Goal: Information Seeking & Learning: Learn about a topic

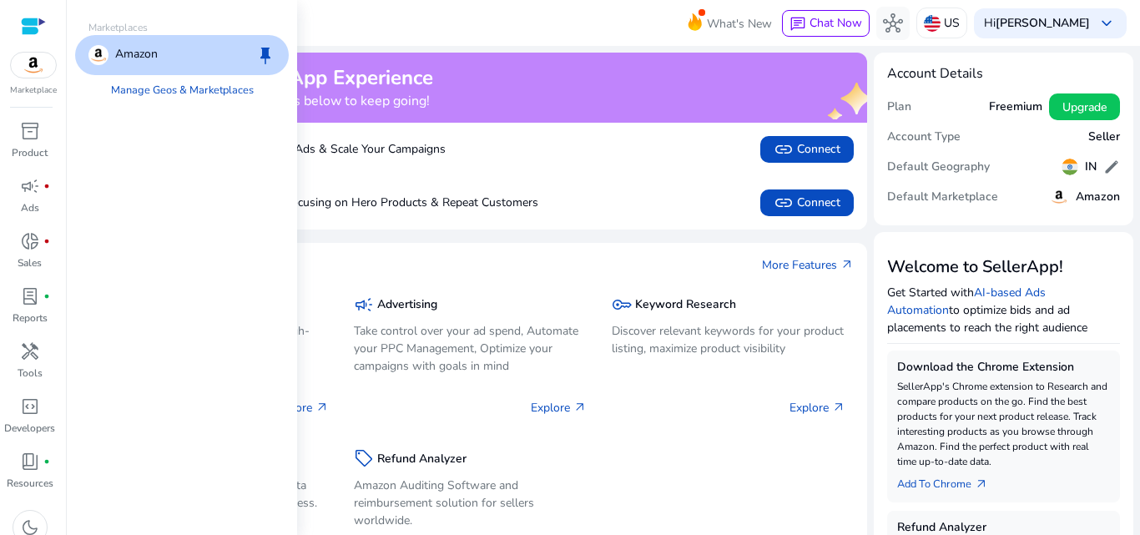
click at [31, 72] on img at bounding box center [33, 65] width 45 height 25
click at [135, 53] on p "Amazon" at bounding box center [136, 55] width 43 height 20
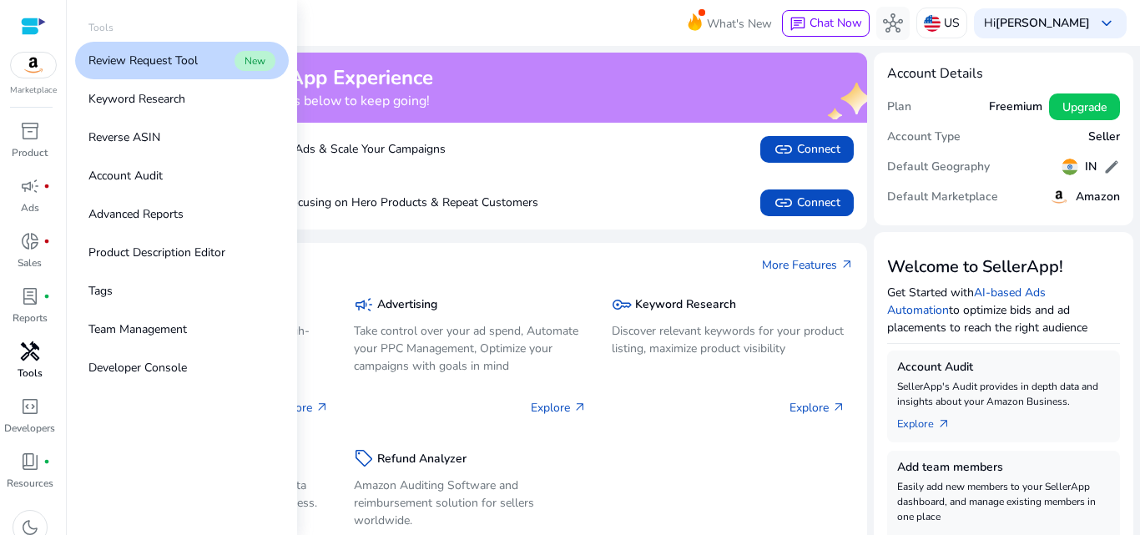
click at [33, 361] on span "handyman" at bounding box center [30, 351] width 20 height 20
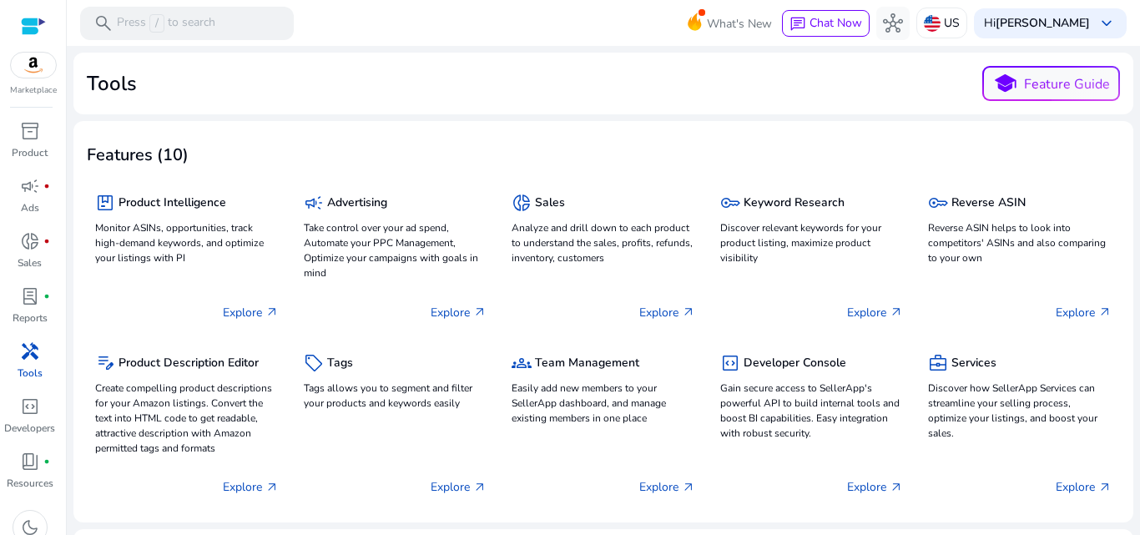
click at [431, 88] on div "Tools school Feature Guide" at bounding box center [603, 83] width 1033 height 35
click at [161, 17] on span "/" at bounding box center [156, 23] width 15 height 18
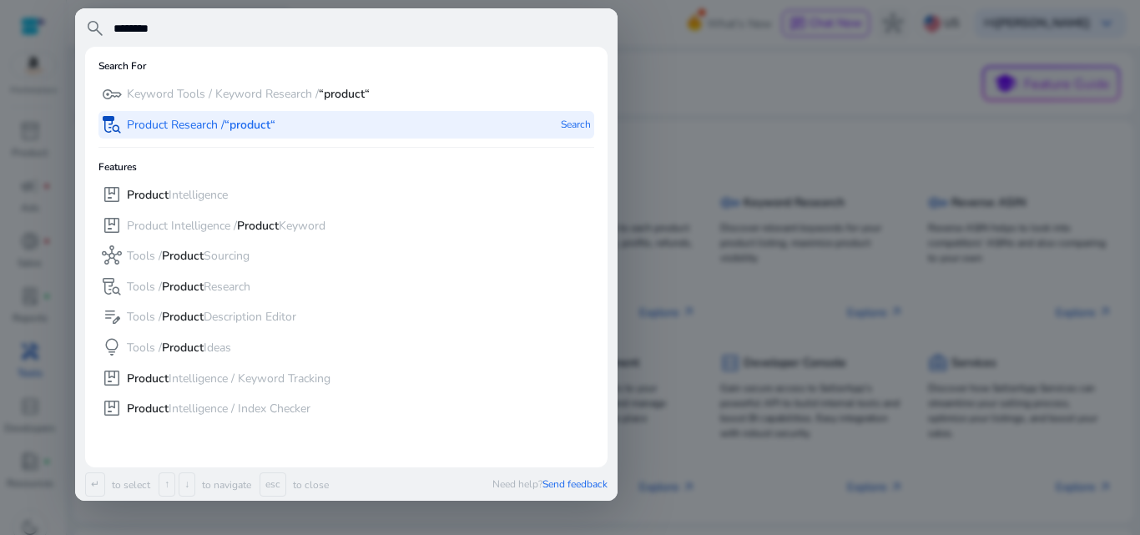
type input "*******"
click at [194, 117] on p "Product Research / “product“" at bounding box center [201, 125] width 149 height 17
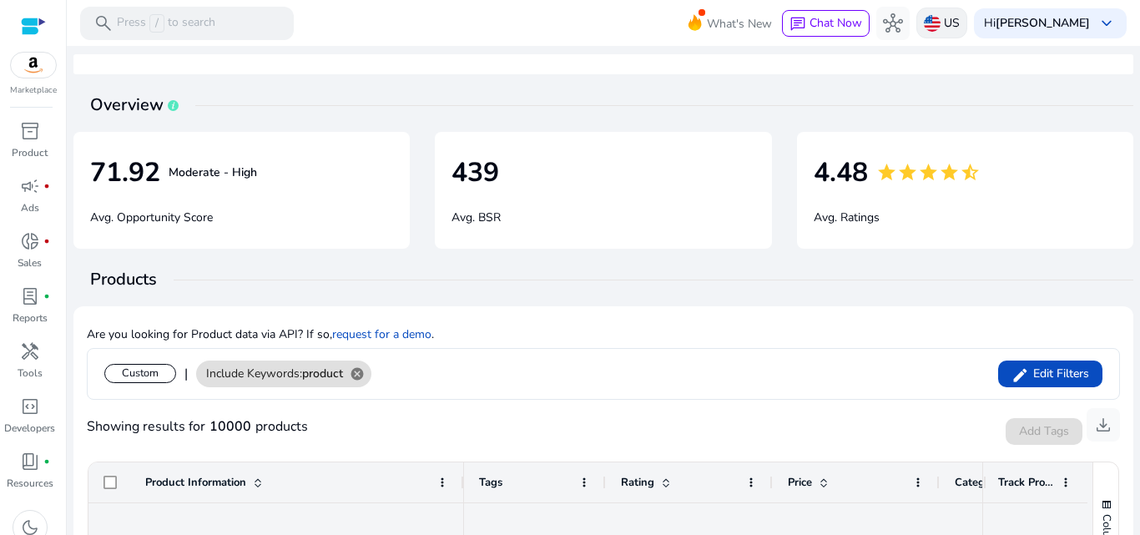
click at [941, 23] on img at bounding box center [932, 23] width 17 height 17
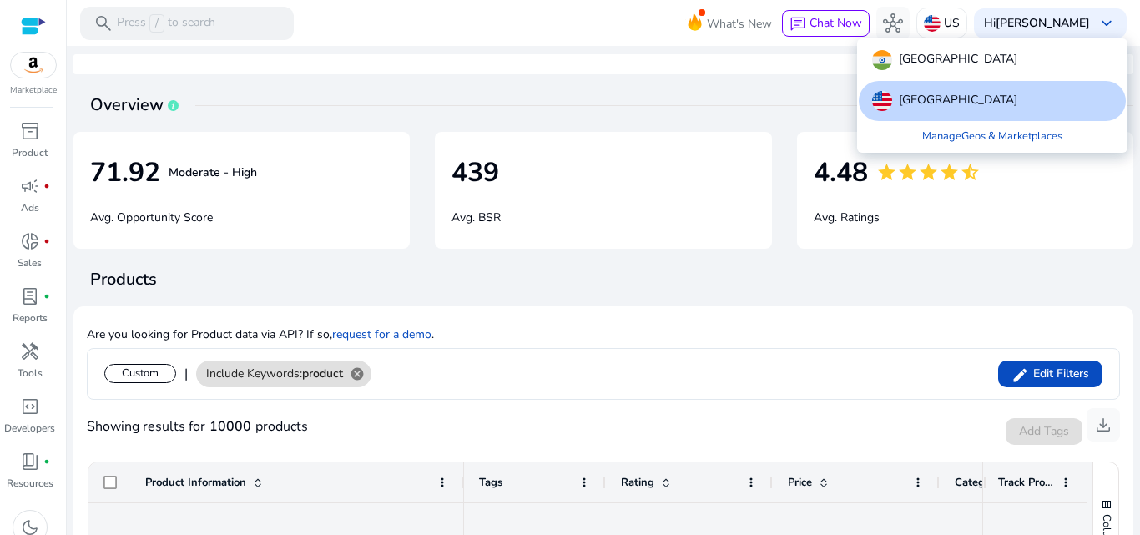
click at [959, 109] on p "[GEOGRAPHIC_DATA]" at bounding box center [958, 101] width 119 height 20
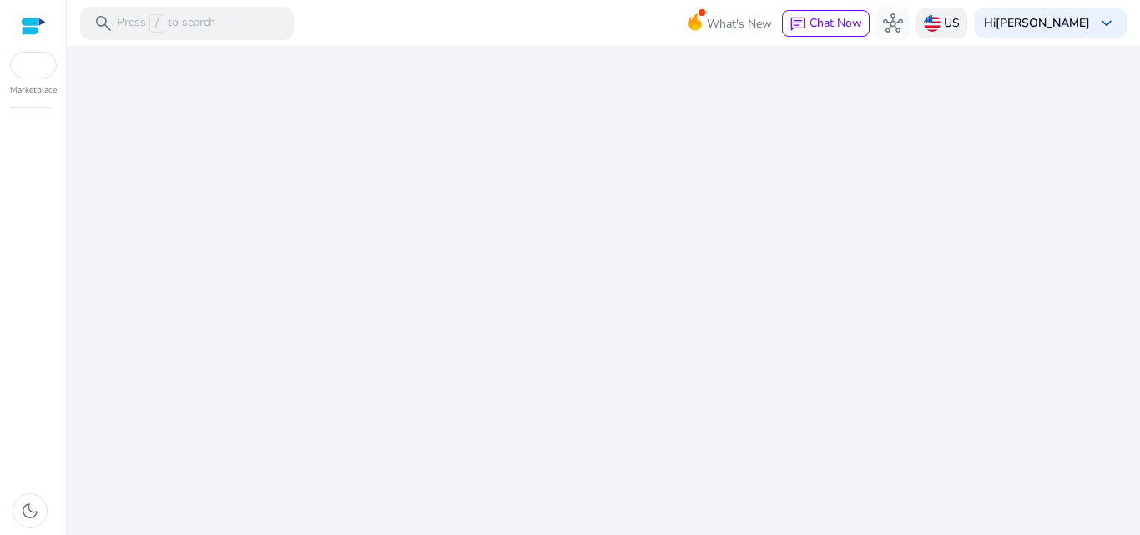
click at [967, 18] on div "US" at bounding box center [941, 23] width 51 height 31
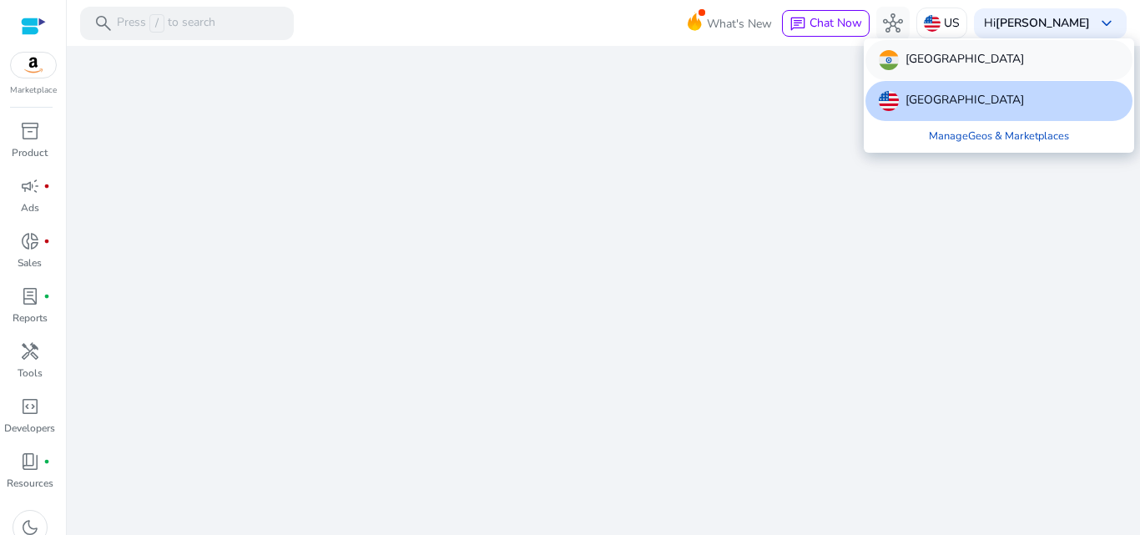
click at [928, 63] on p "[GEOGRAPHIC_DATA]" at bounding box center [965, 60] width 119 height 20
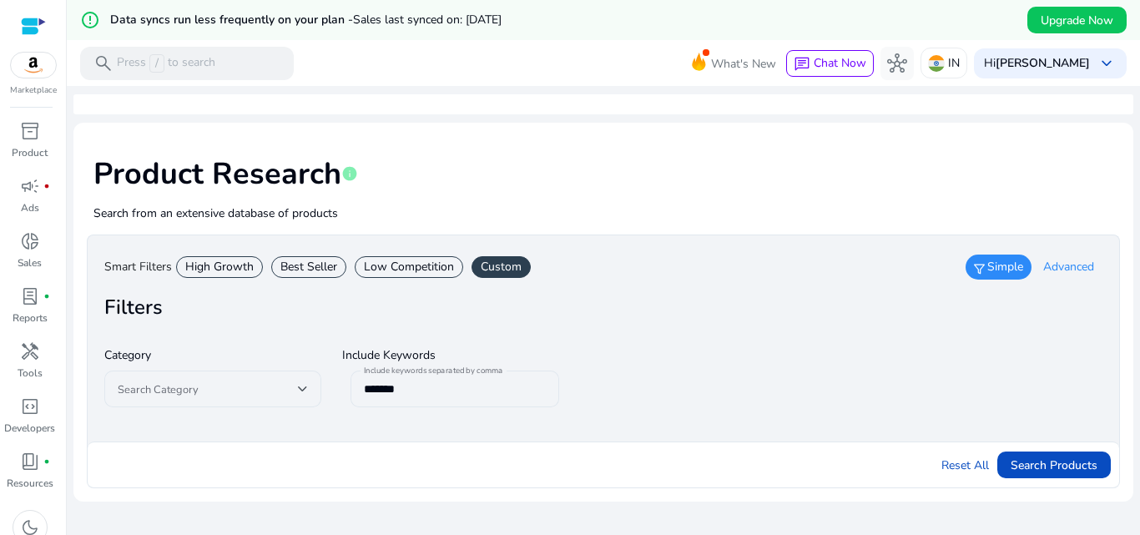
click at [1055, 264] on span "Advanced" at bounding box center [1068, 267] width 51 height 17
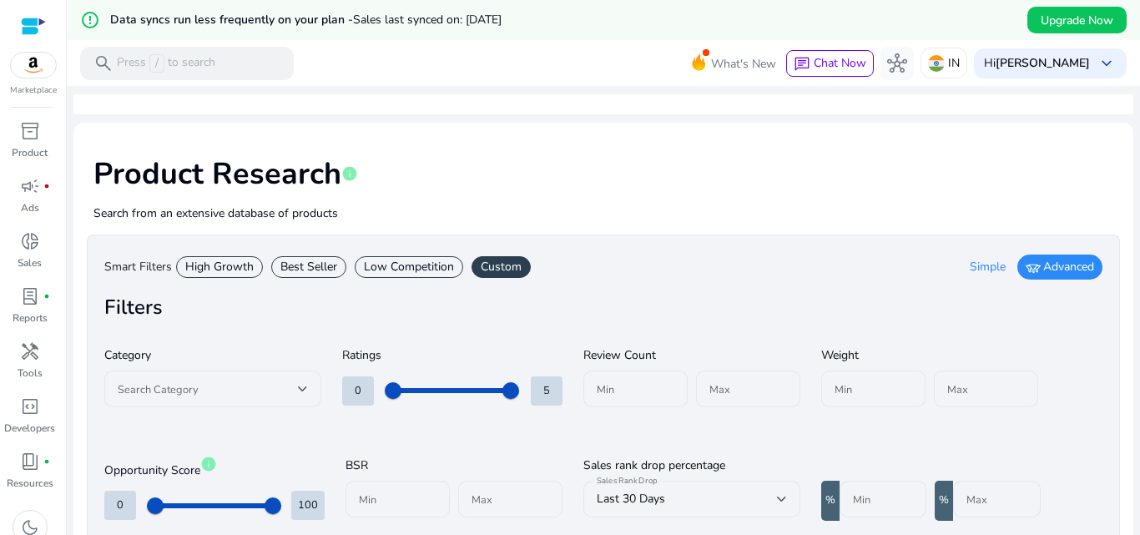
click at [285, 265] on div "Best Seller" at bounding box center [308, 267] width 75 height 22
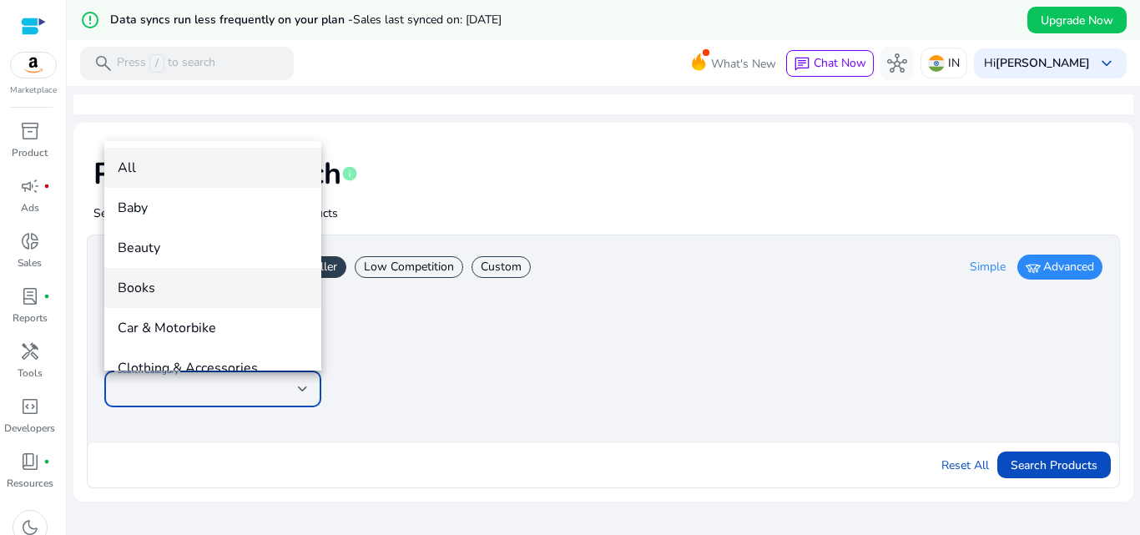
click at [156, 291] on span "Books" at bounding box center [213, 288] width 190 height 18
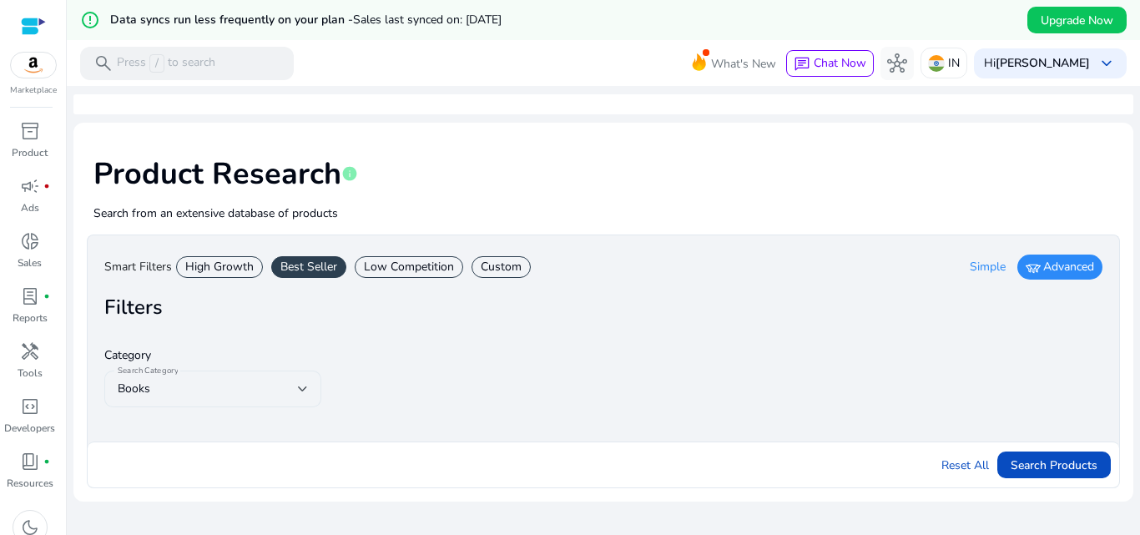
click at [308, 389] on div "Search Category Books" at bounding box center [212, 389] width 217 height 37
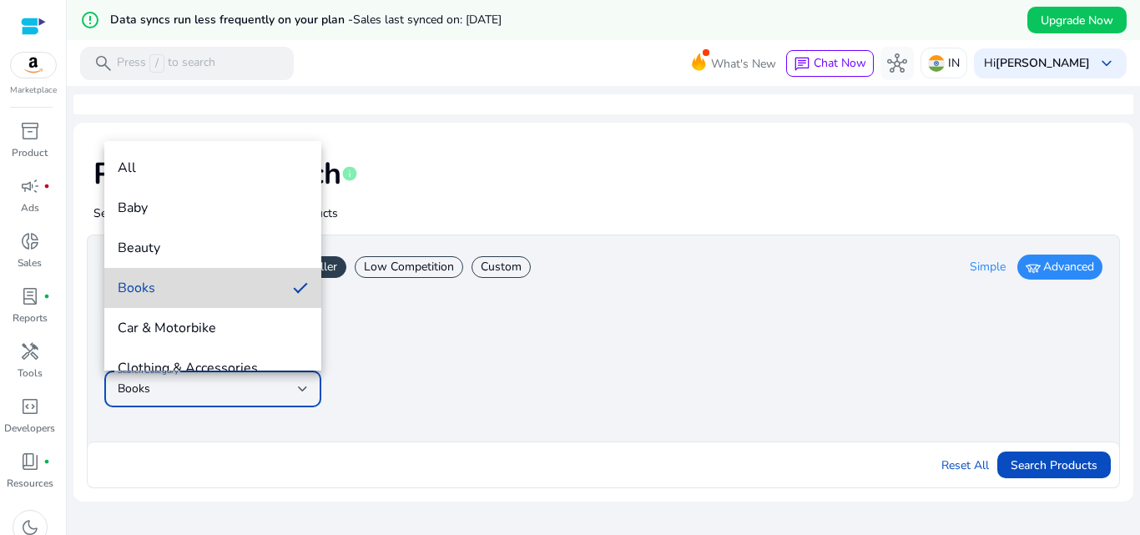
click at [243, 294] on span "Books" at bounding box center [199, 288] width 162 height 18
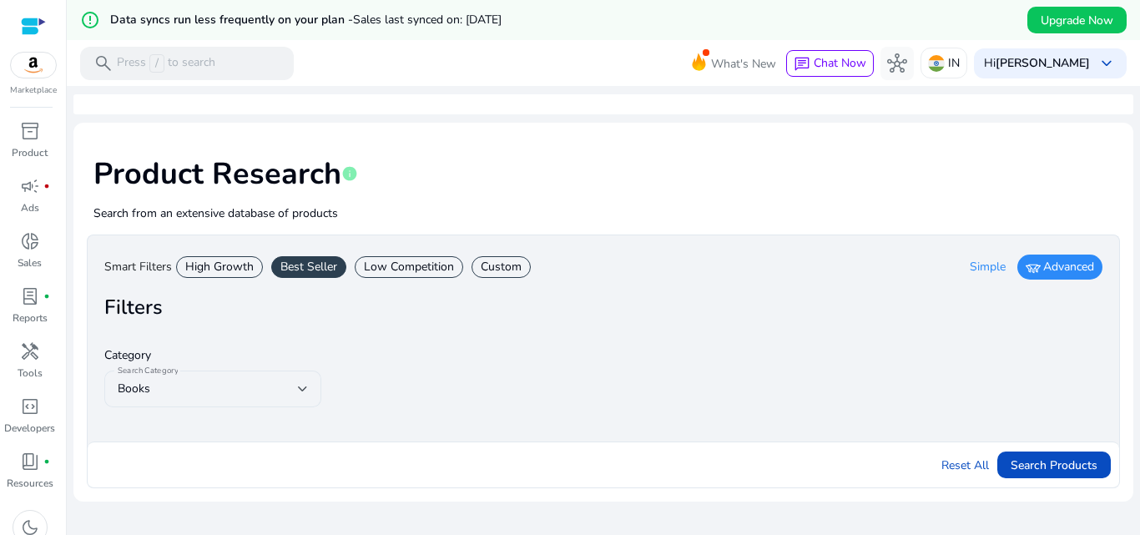
click at [1047, 265] on span "Advanced" at bounding box center [1068, 267] width 51 height 17
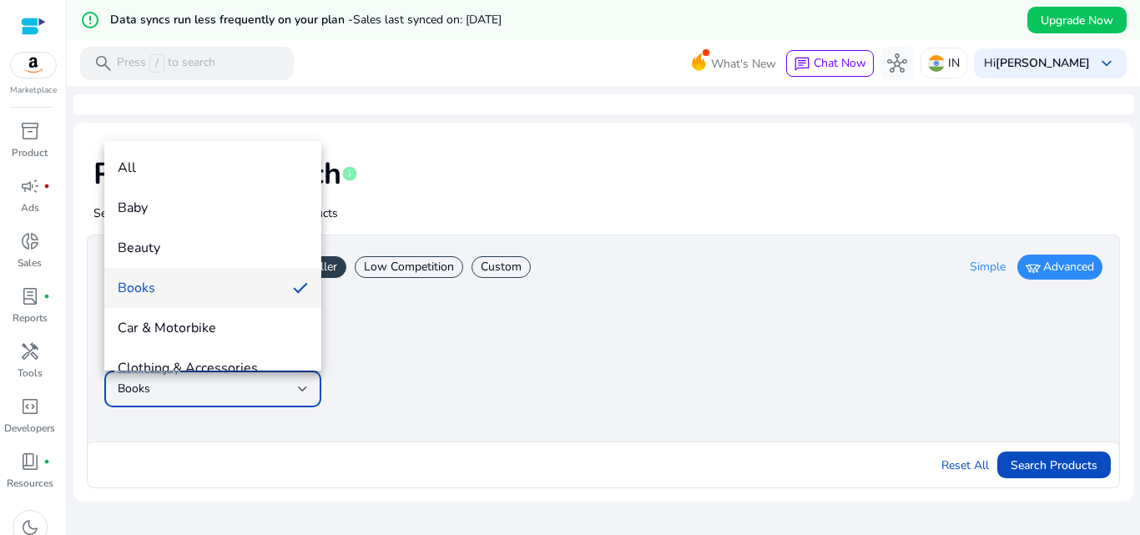
click at [1047, 265] on div at bounding box center [570, 267] width 1140 height 535
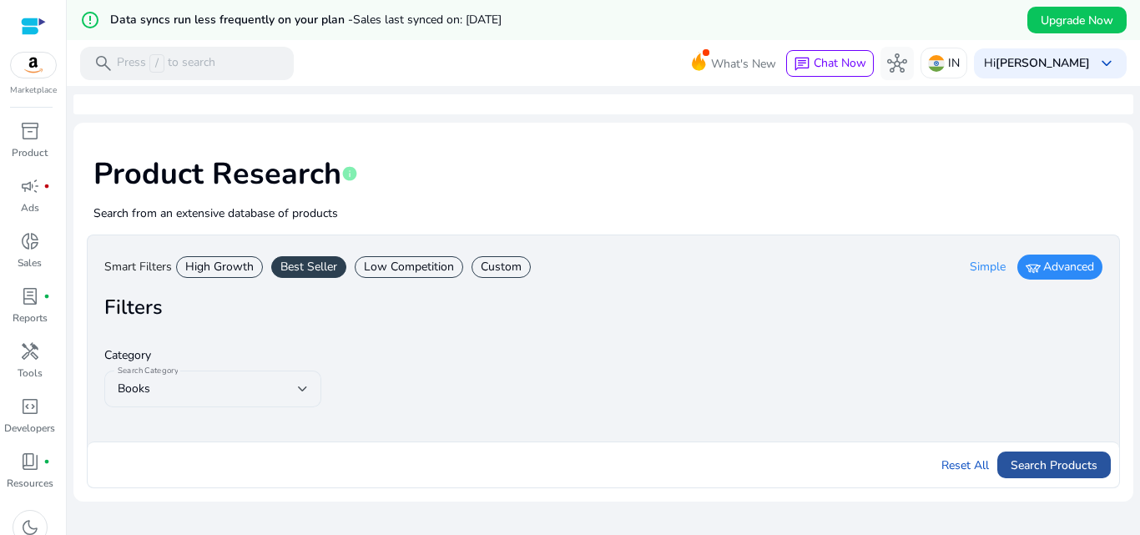
click at [1032, 464] on span "Search Products" at bounding box center [1054, 466] width 87 height 18
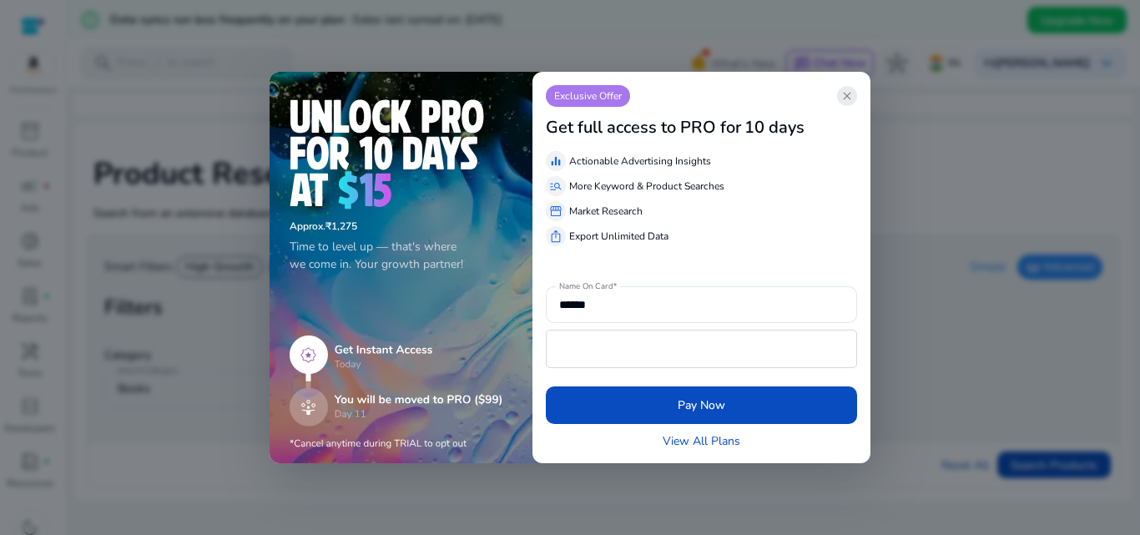
click at [850, 98] on span "close" at bounding box center [846, 95] width 13 height 13
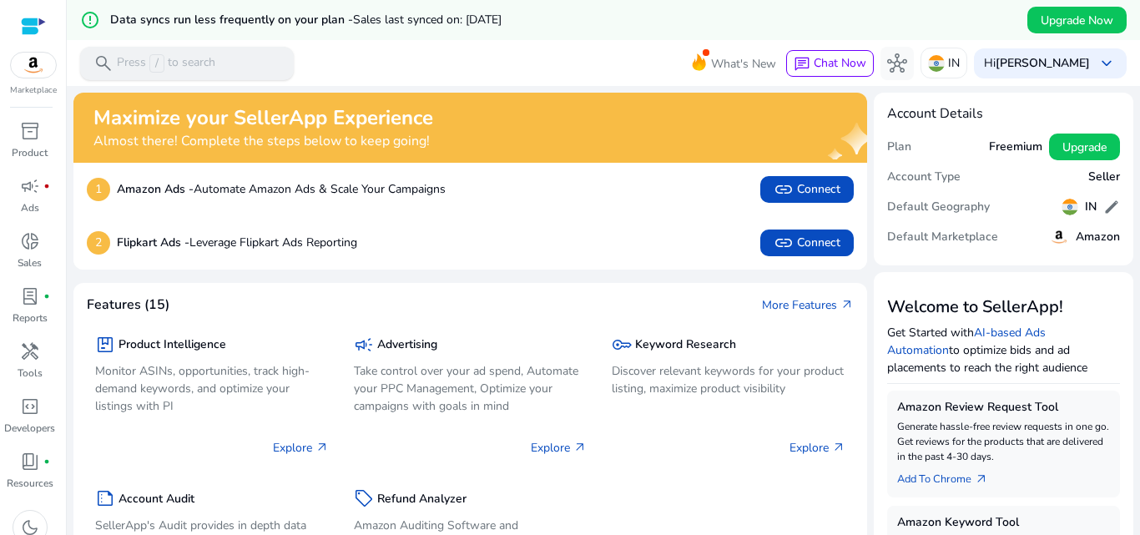
click at [159, 56] on span "/" at bounding box center [156, 63] width 15 height 18
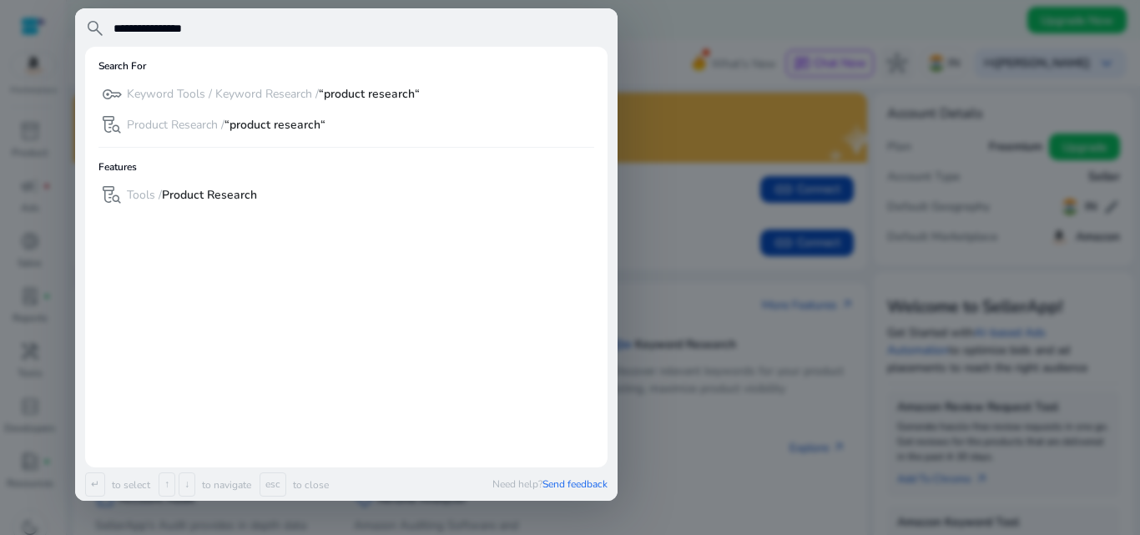
type input "**********"
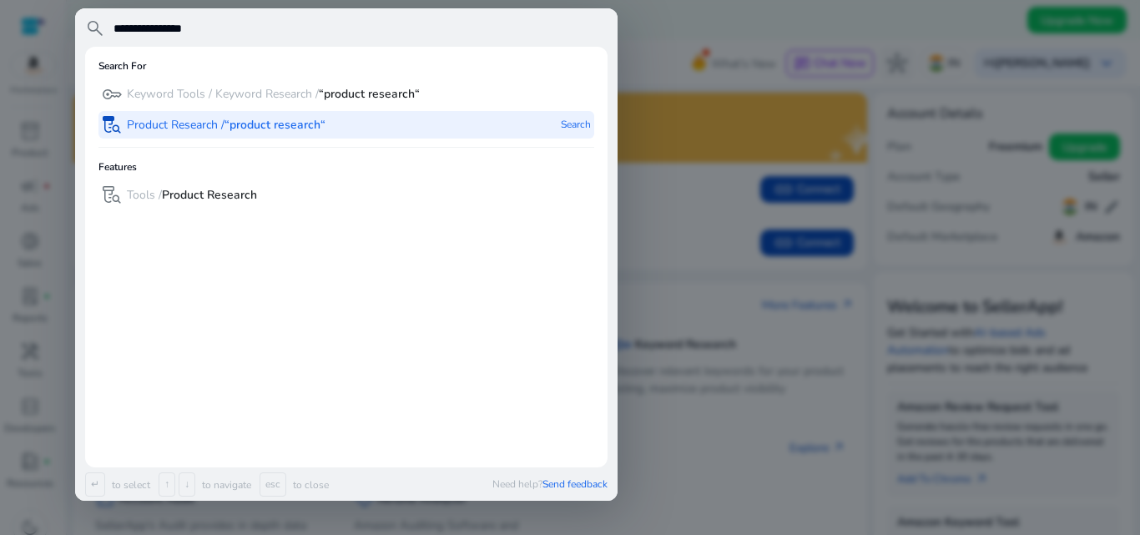
click at [351, 88] on b "“product research“" at bounding box center [369, 94] width 101 height 16
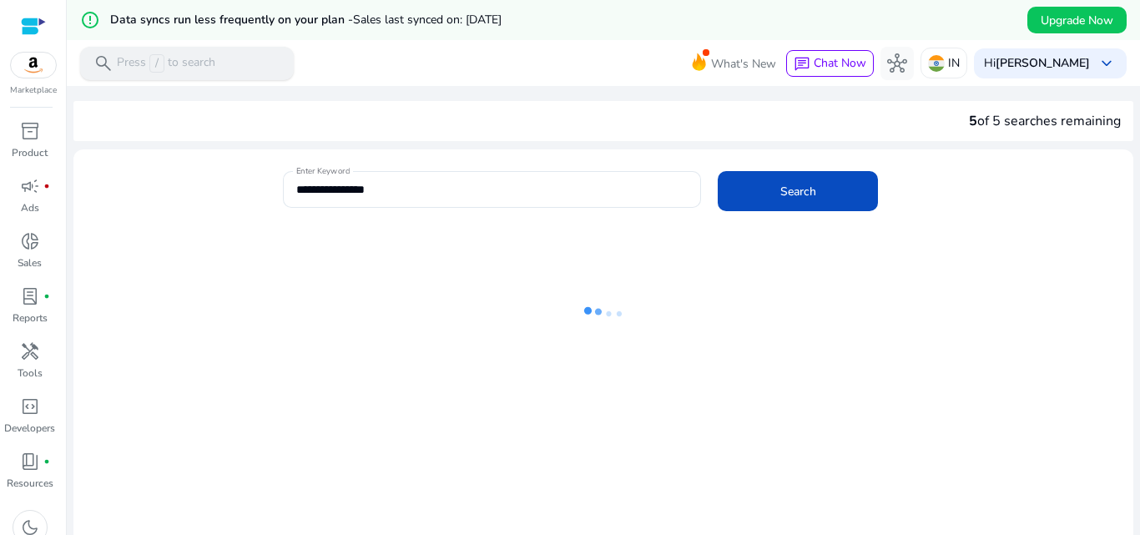
click at [230, 58] on div "search Press / to search" at bounding box center [187, 63] width 214 height 33
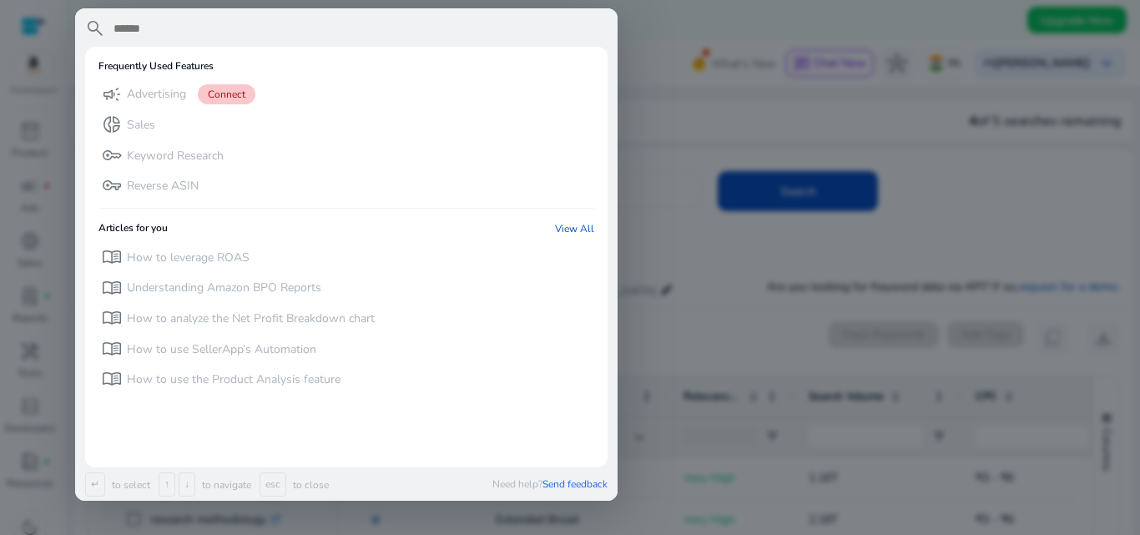
click at [673, 211] on div at bounding box center [570, 267] width 1140 height 535
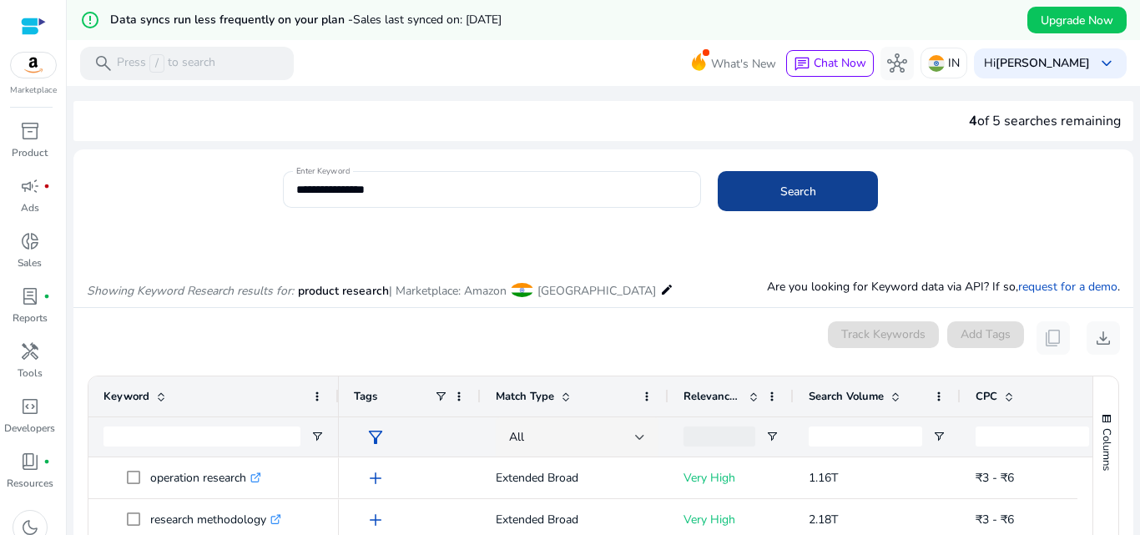
click at [749, 183] on span at bounding box center [798, 191] width 160 height 40
click at [129, 63] on p "Press / to search" at bounding box center [166, 63] width 98 height 18
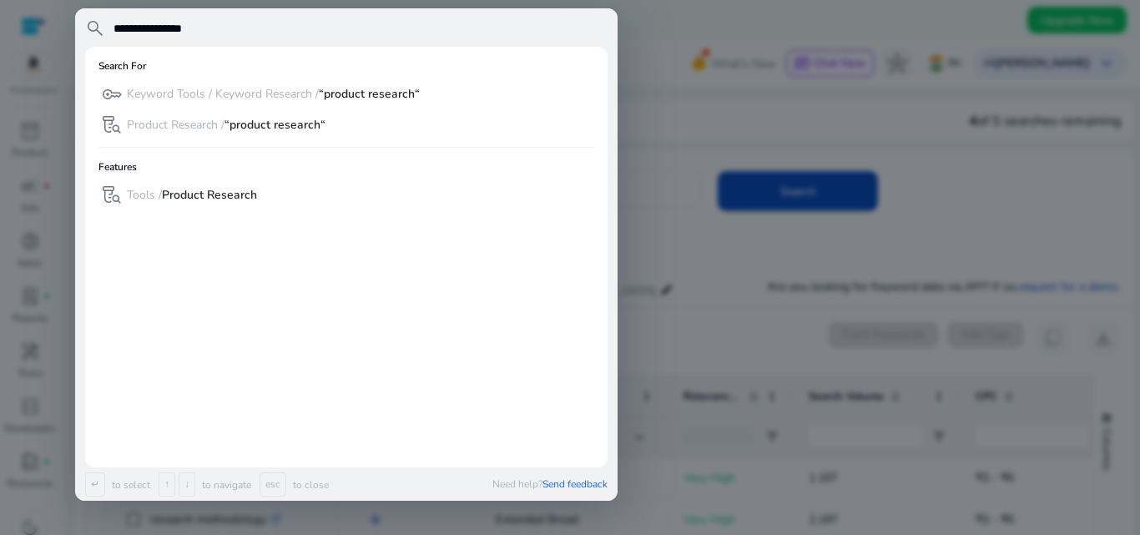
type input "**********"
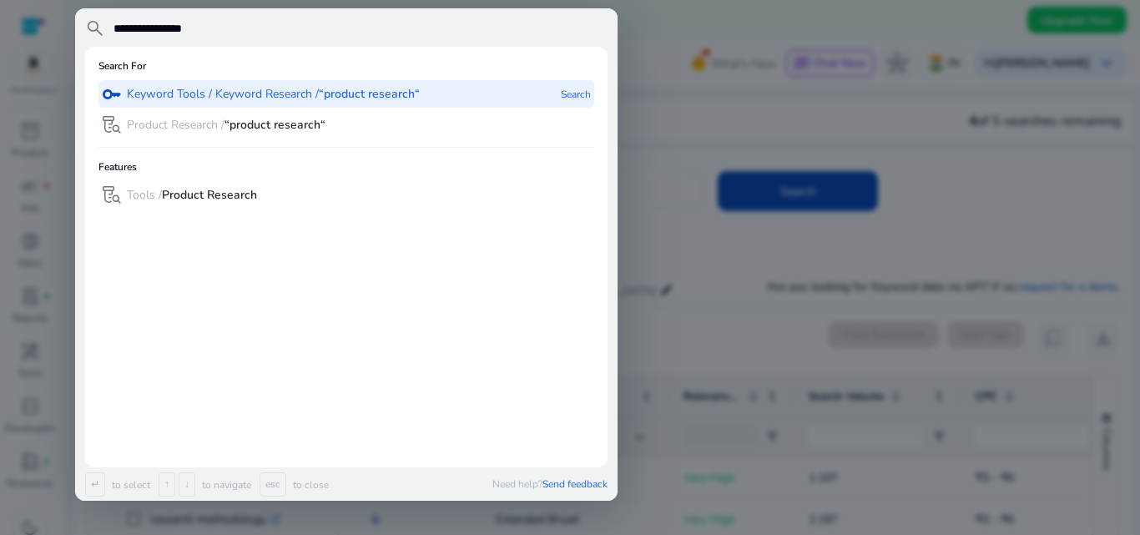
click at [282, 93] on p "Keyword Tools / Keyword Research / “product research“" at bounding box center [273, 94] width 293 height 17
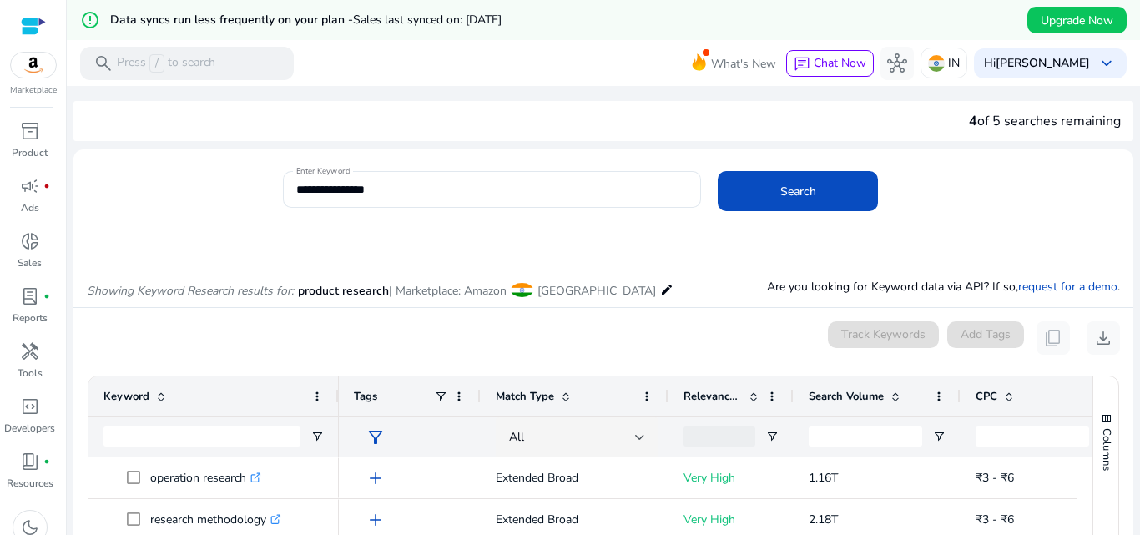
click at [344, 295] on span "product research" at bounding box center [343, 291] width 91 height 16
click at [248, 55] on div "search Press / to search" at bounding box center [187, 63] width 214 height 33
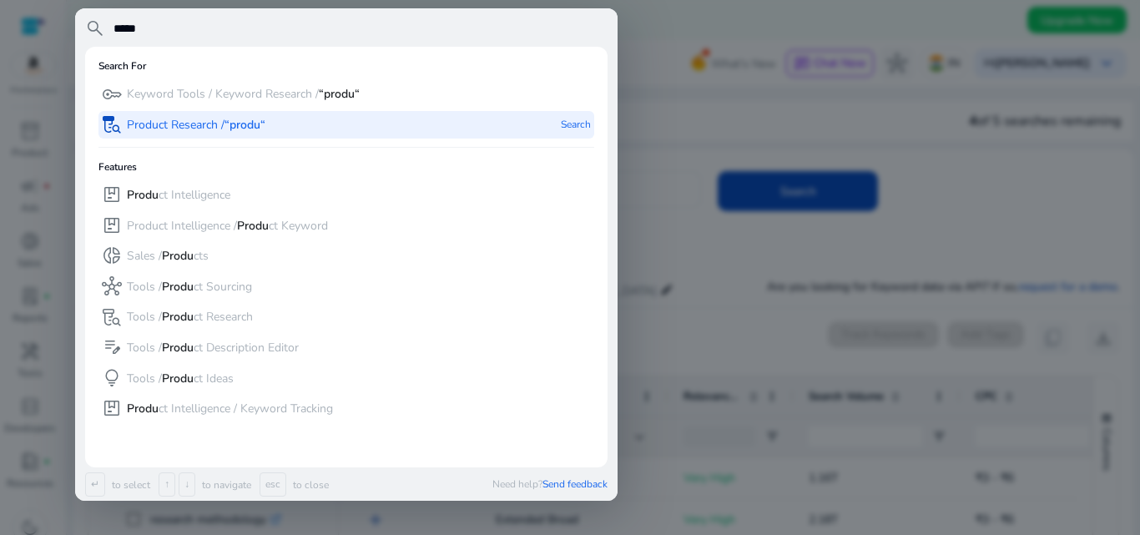
type input "*****"
click at [231, 133] on p "Product Research / “produ“" at bounding box center [196, 125] width 139 height 17
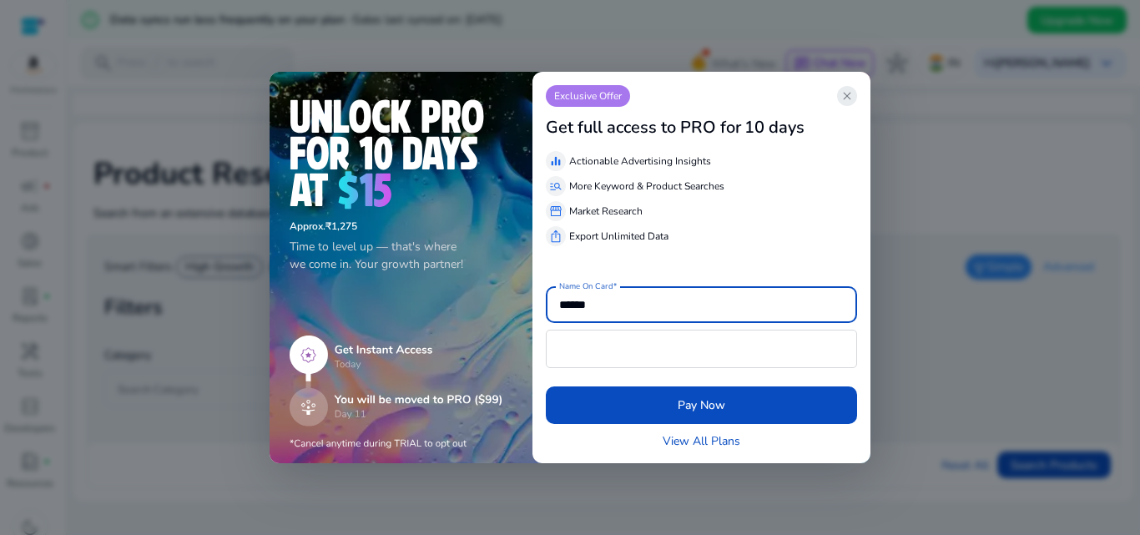
click at [850, 93] on span "close" at bounding box center [846, 95] width 13 height 13
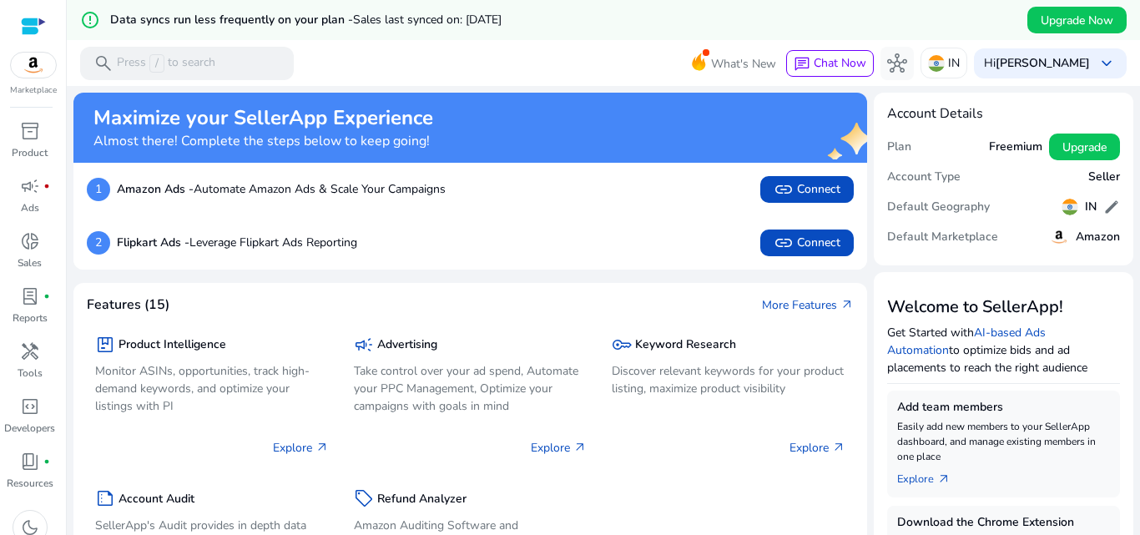
click at [994, 134] on div "Freemium Upgrade" at bounding box center [1054, 147] width 131 height 27
click at [1004, 149] on h5 "Freemium" at bounding box center [1015, 147] width 53 height 14
click at [203, 62] on p "Press / to search" at bounding box center [166, 63] width 98 height 18
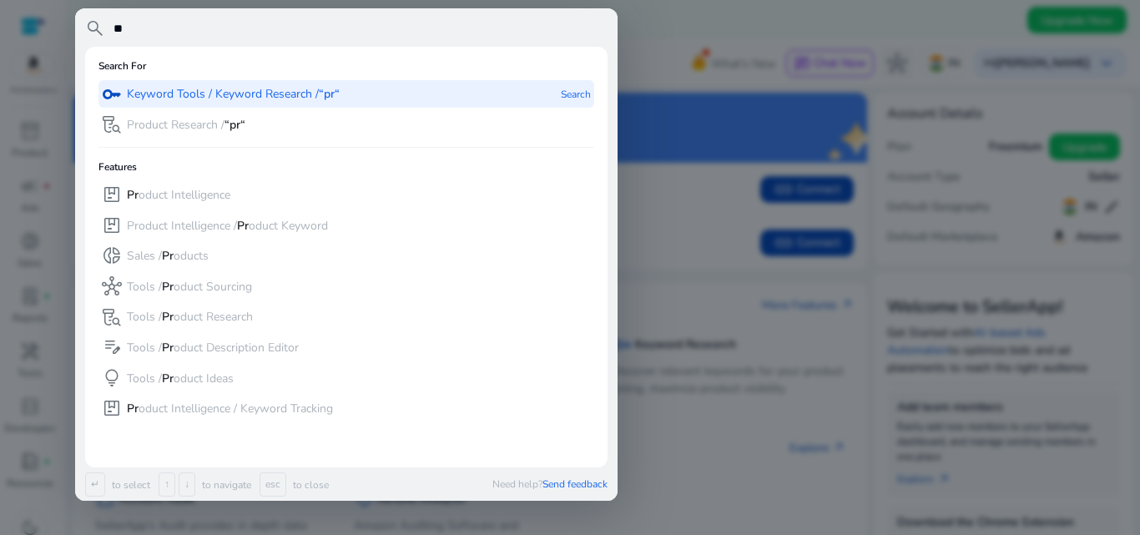
type input "**"
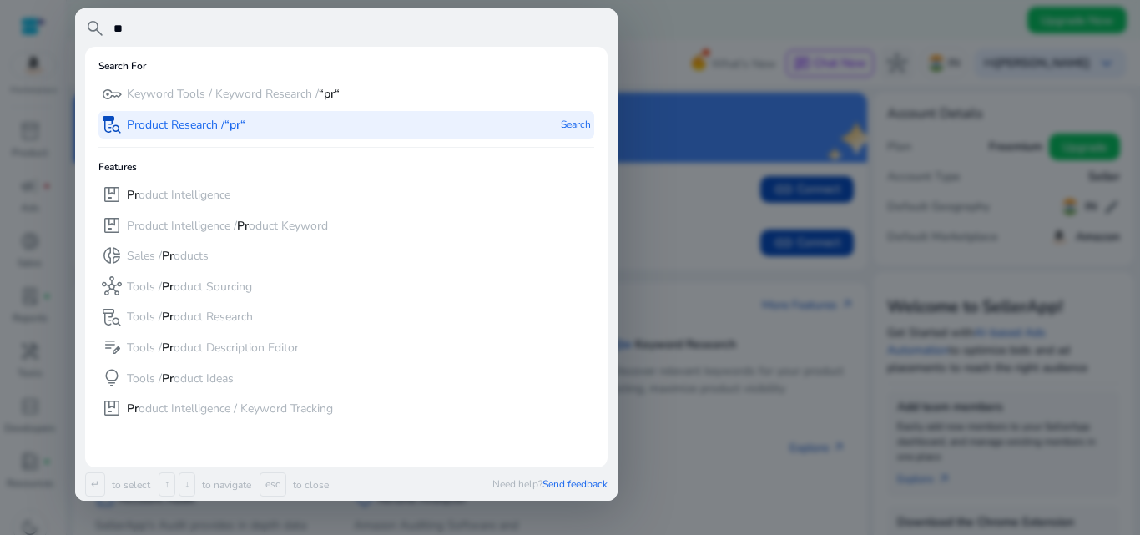
click at [192, 124] on p "Product Research / “pr“" at bounding box center [186, 125] width 119 height 17
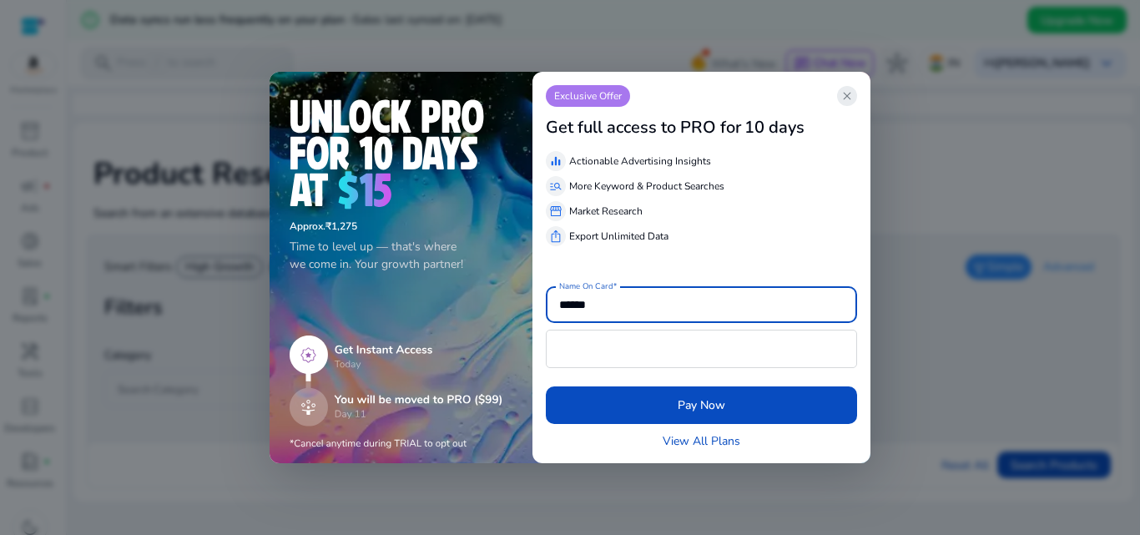
click at [848, 91] on span "close" at bounding box center [846, 95] width 13 height 13
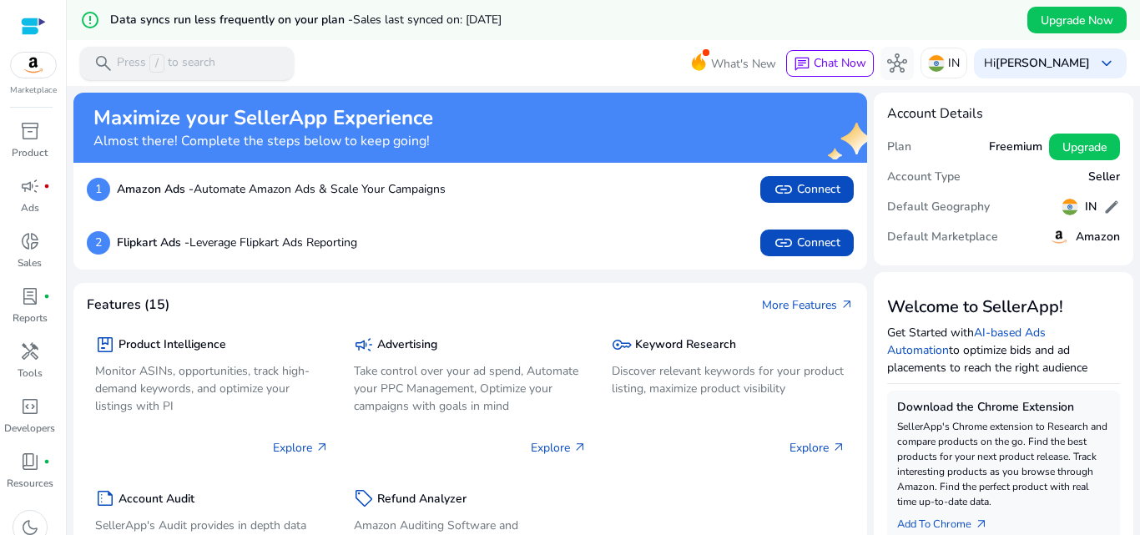
click at [173, 63] on p "Press / to search" at bounding box center [166, 63] width 98 height 18
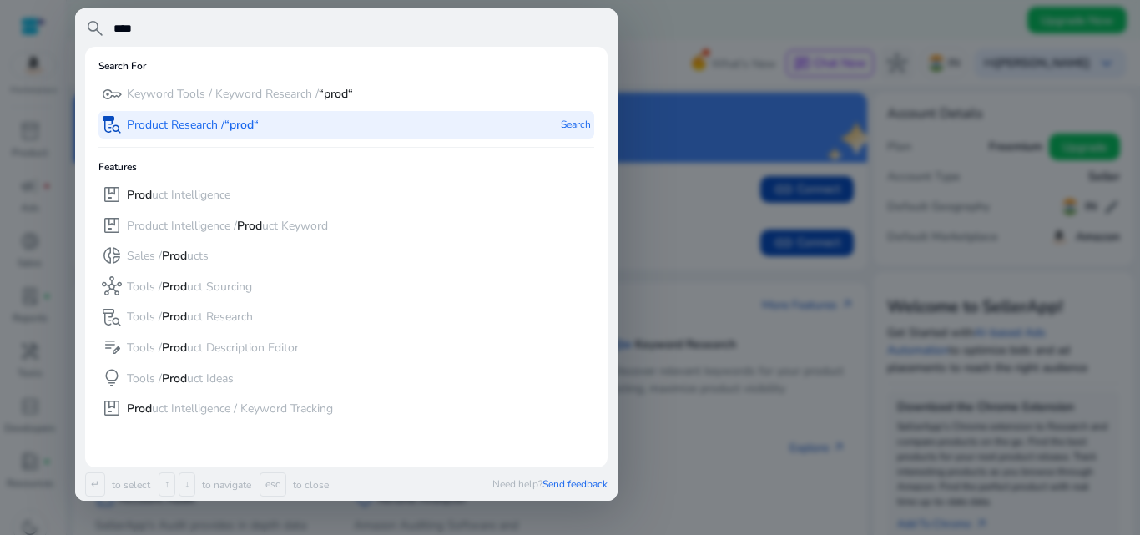
type input "****"
click at [173, 117] on p "Product Research / “prod“" at bounding box center [193, 125] width 132 height 17
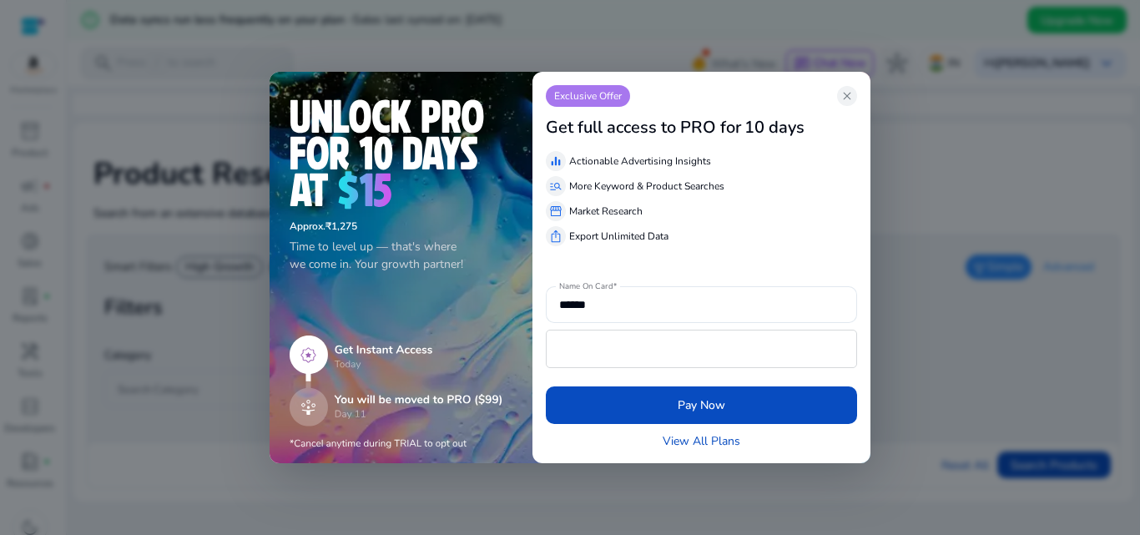
drag, startPoint x: 764, startPoint y: 86, endPoint x: 760, endPoint y: 187, distance: 101.0
click at [767, 189] on div "Exclusive Offer close Get full access to PRO for 10 days equalizer Actionable A…" at bounding box center [701, 165] width 311 height 161
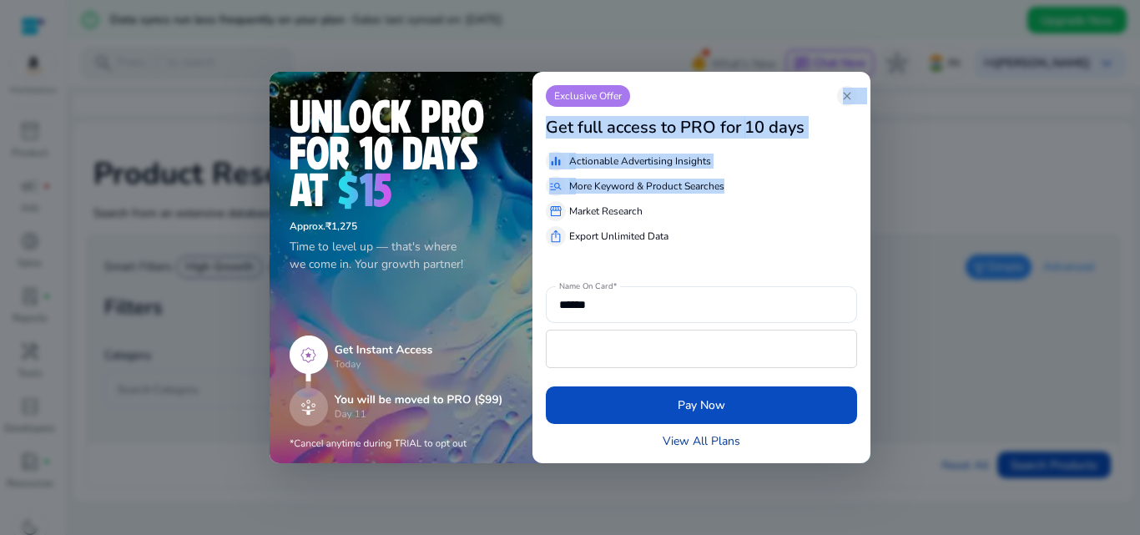
click at [686, 440] on link "View All Plans" at bounding box center [702, 441] width 78 height 18
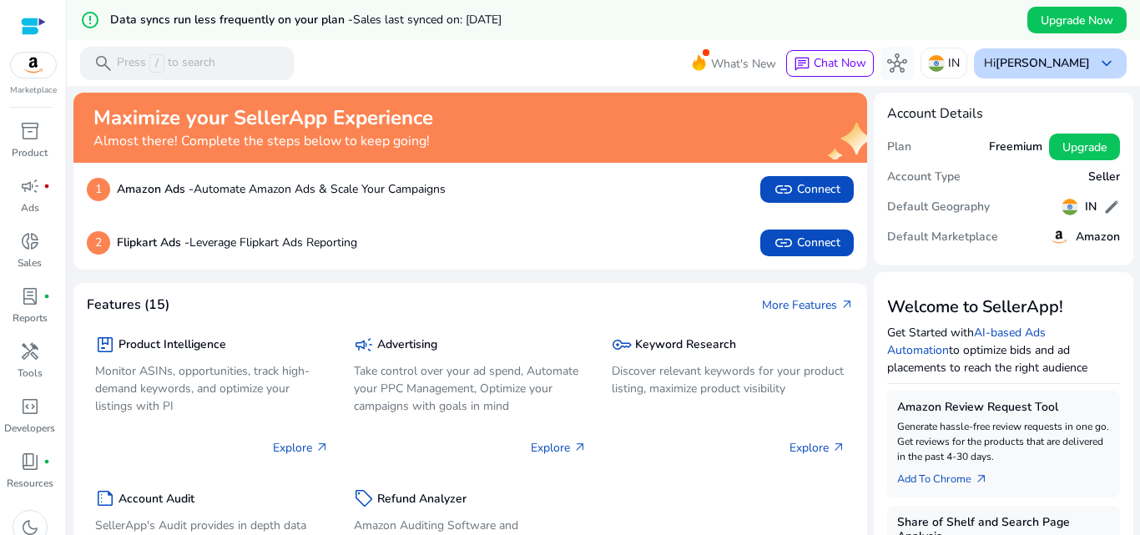
click at [1097, 59] on span "keyboard_arrow_down" at bounding box center [1107, 63] width 20 height 20
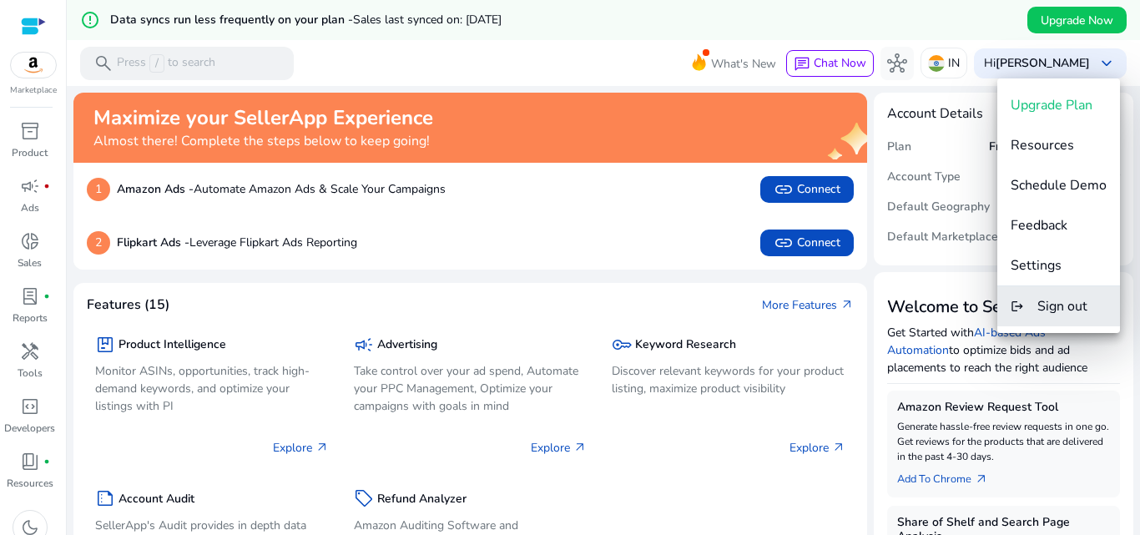
click at [1073, 311] on span "Sign out" at bounding box center [1062, 306] width 50 height 18
